Goal: Navigation & Orientation: Find specific page/section

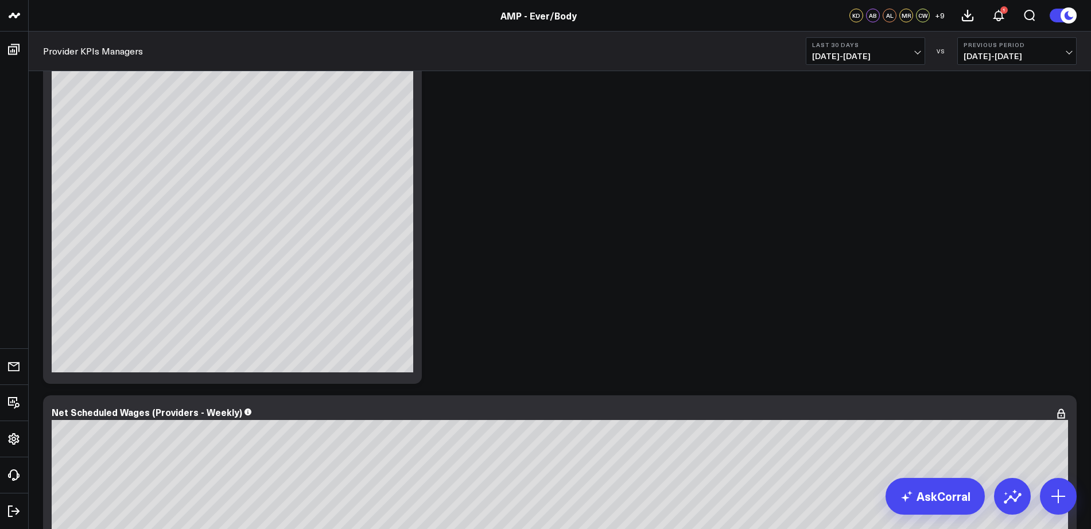
scroll to position [2938, 0]
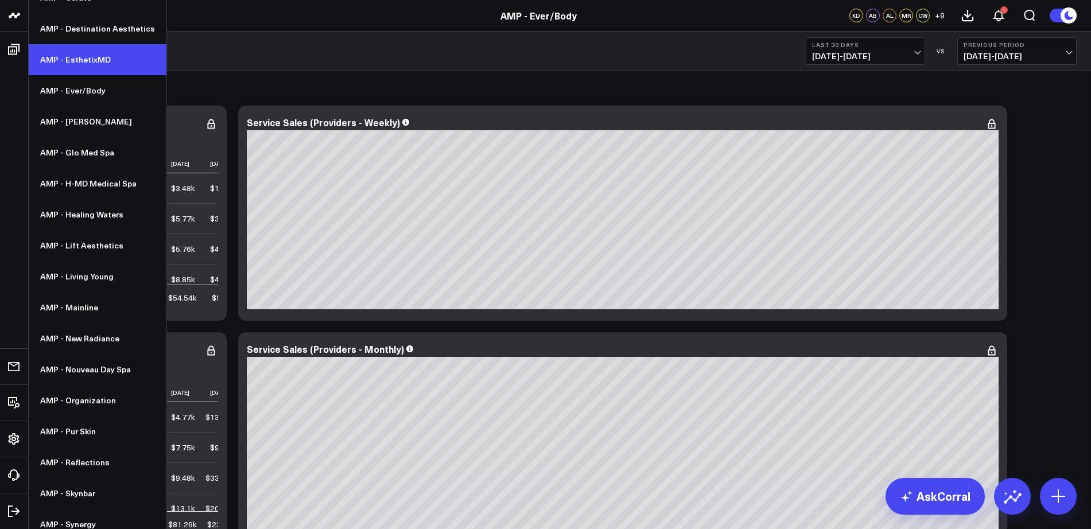
scroll to position [232, 0]
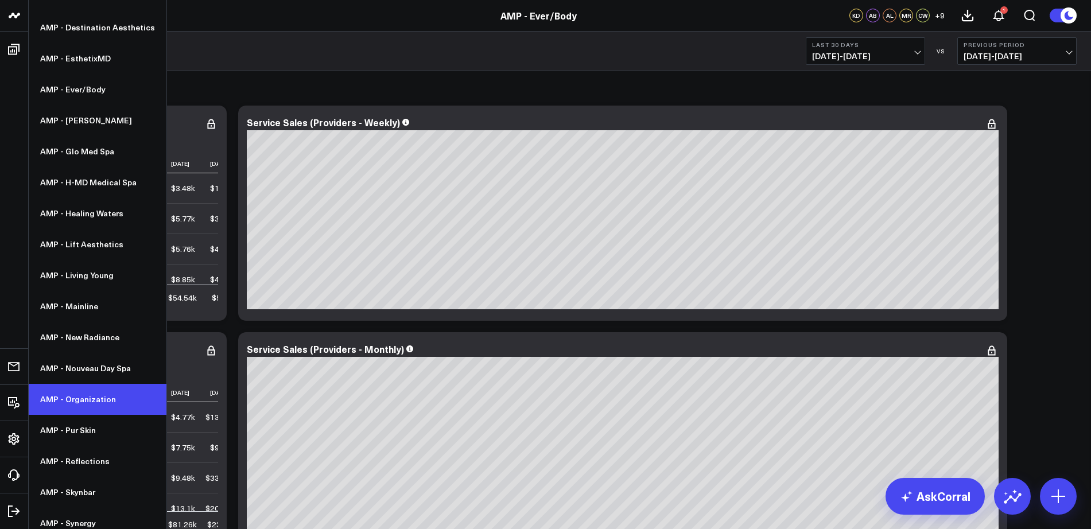
click at [83, 402] on link "AMP - Organization" at bounding box center [98, 399] width 138 height 31
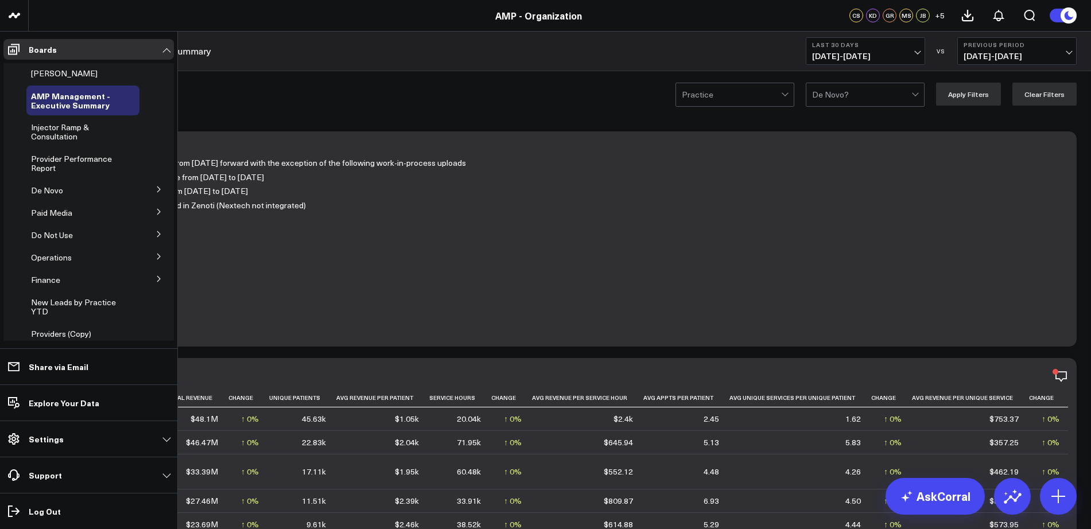
click at [156, 189] on icon at bounding box center [159, 189] width 7 height 7
click at [86, 243] on span "De Novo Charts" at bounding box center [67, 240] width 59 height 11
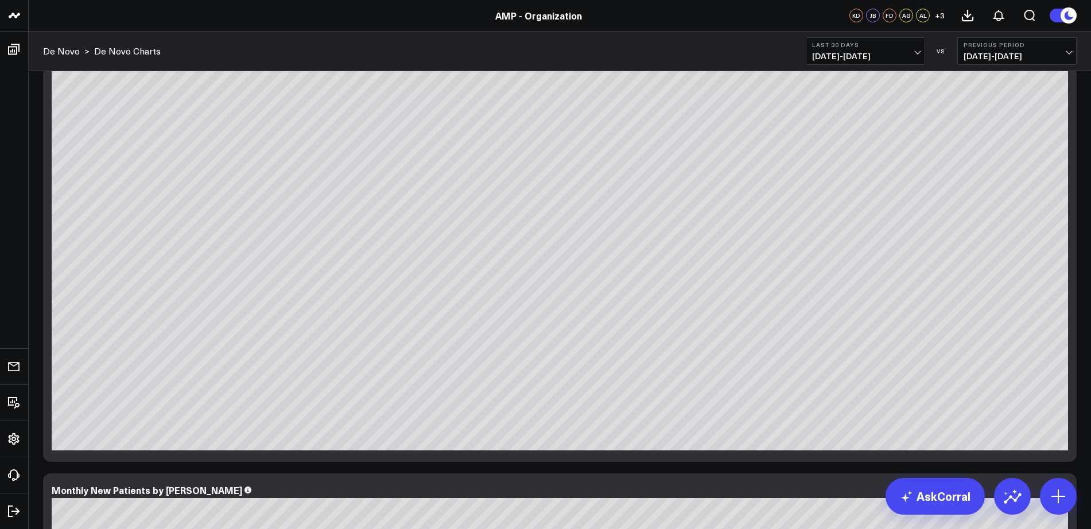
scroll to position [3269, 0]
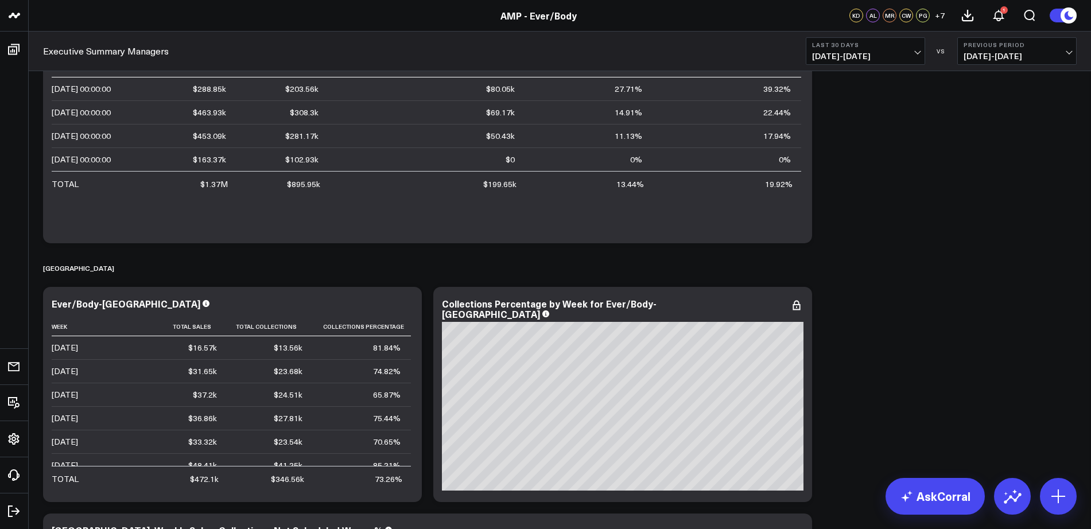
scroll to position [1, 0]
